Goal: Obtain resource: Obtain resource

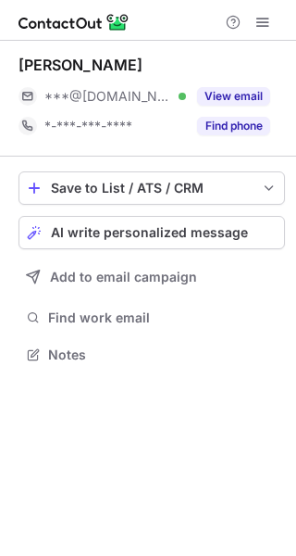
scroll to position [341, 296]
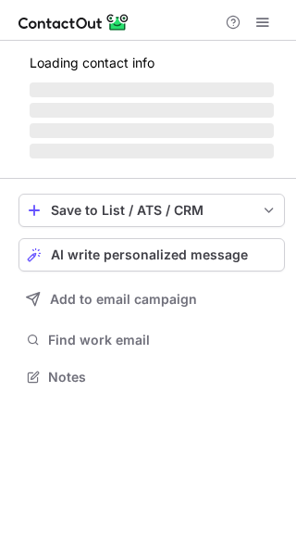
scroll to position [341, 296]
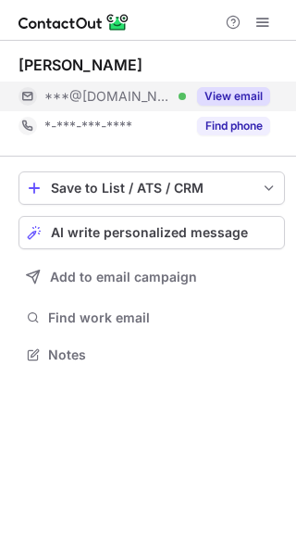
click at [237, 98] on button "View email" at bounding box center [233, 96] width 73 height 19
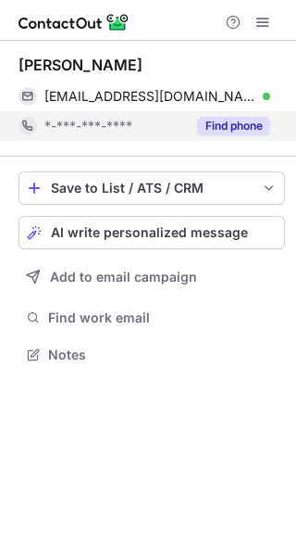
click at [239, 123] on button "Find phone" at bounding box center [233, 126] width 73 height 19
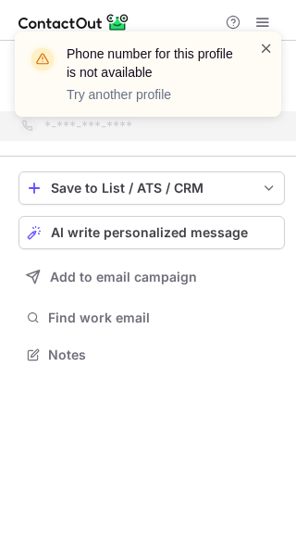
click at [259, 44] on span at bounding box center [266, 48] width 15 height 19
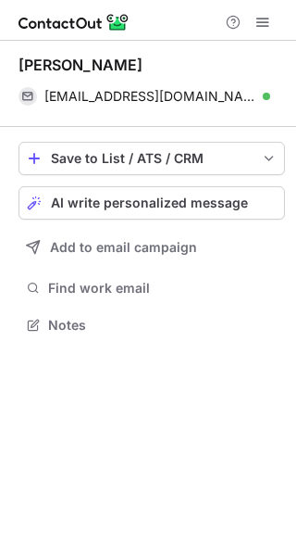
scroll to position [311, 296]
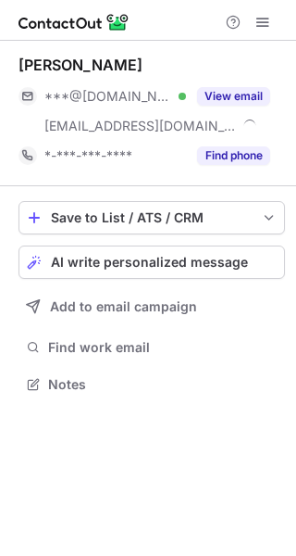
scroll to position [370, 296]
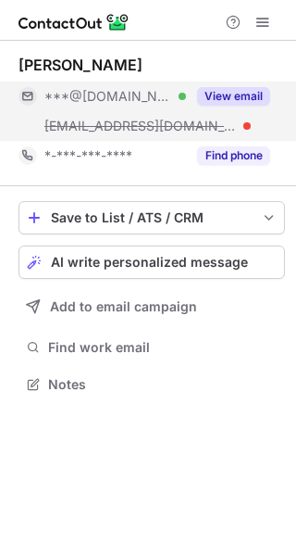
click at [256, 99] on button "View email" at bounding box center [233, 96] width 73 height 19
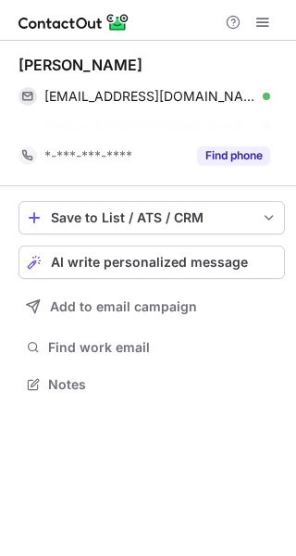
scroll to position [341, 296]
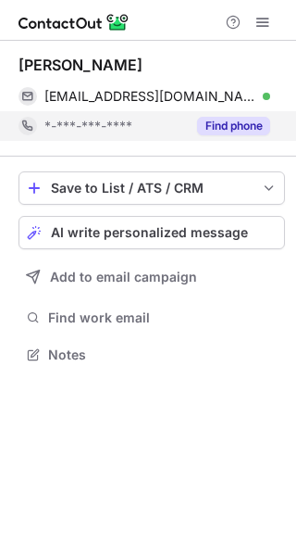
click at [232, 126] on button "Find phone" at bounding box center [233, 126] width 73 height 19
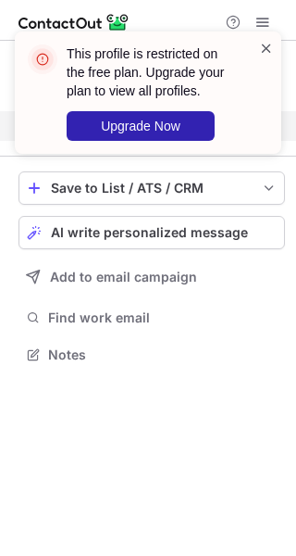
click at [269, 44] on span at bounding box center [266, 48] width 15 height 19
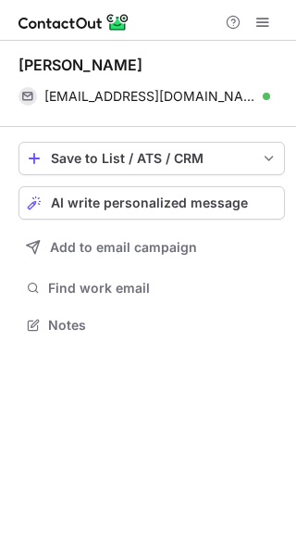
scroll to position [311, 296]
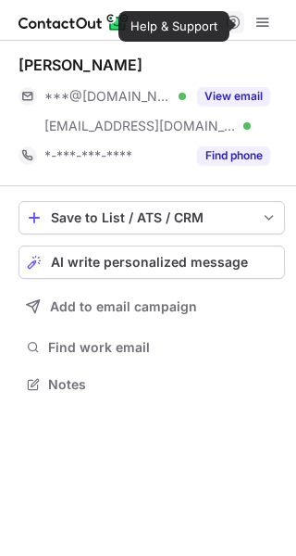
scroll to position [370, 296]
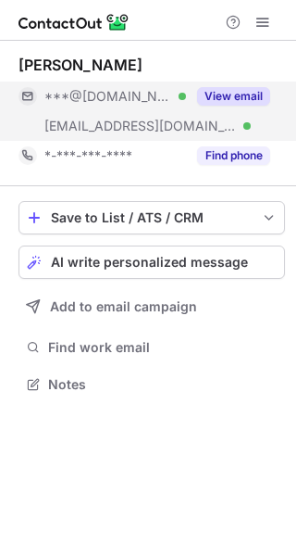
click at [238, 92] on button "View email" at bounding box center [233, 96] width 73 height 19
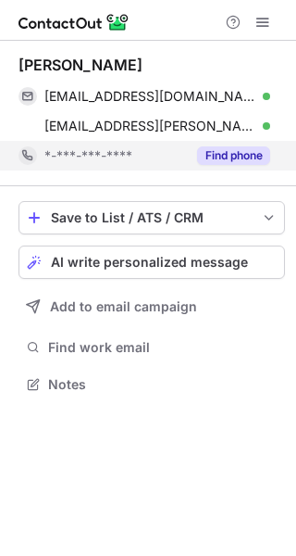
click at [212, 151] on button "Find phone" at bounding box center [233, 155] width 73 height 19
